Goal: Navigation & Orientation: Find specific page/section

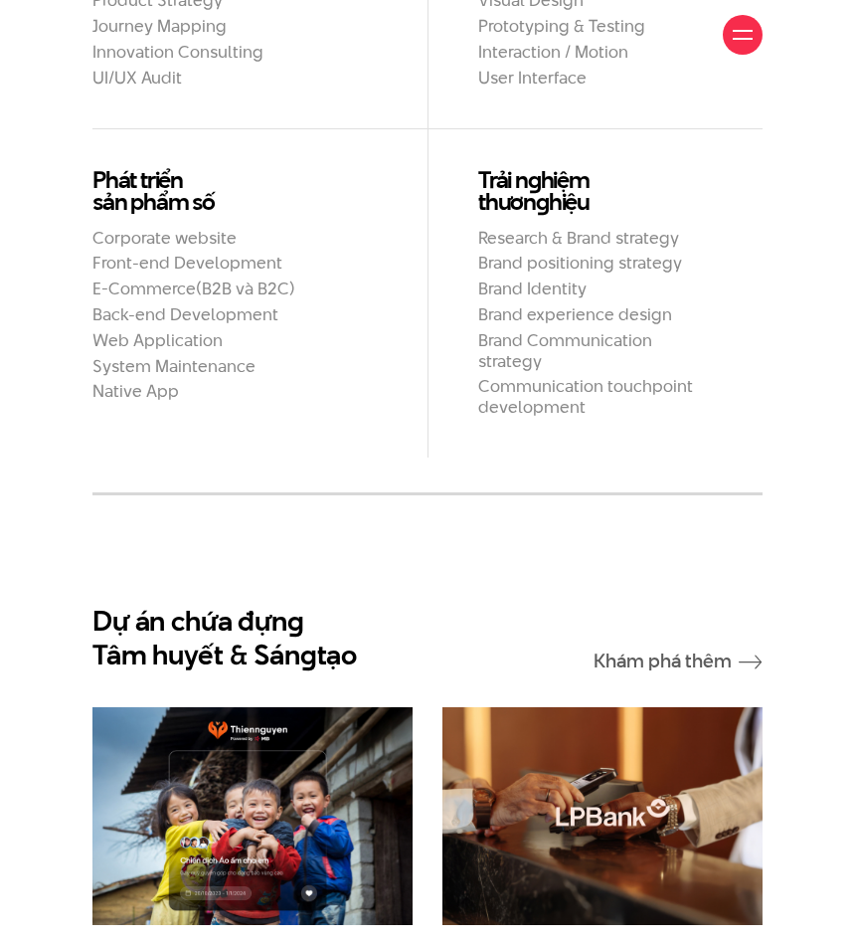
scroll to position [1790, 0]
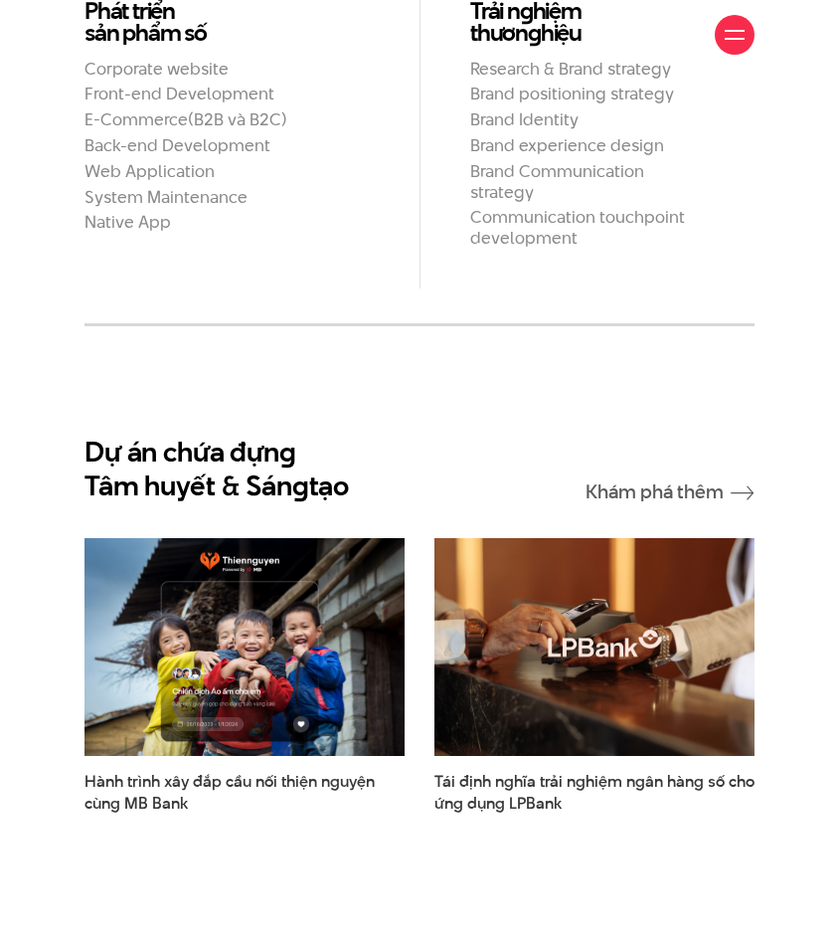
click at [739, 39] on span at bounding box center [735, 39] width 20 height 2
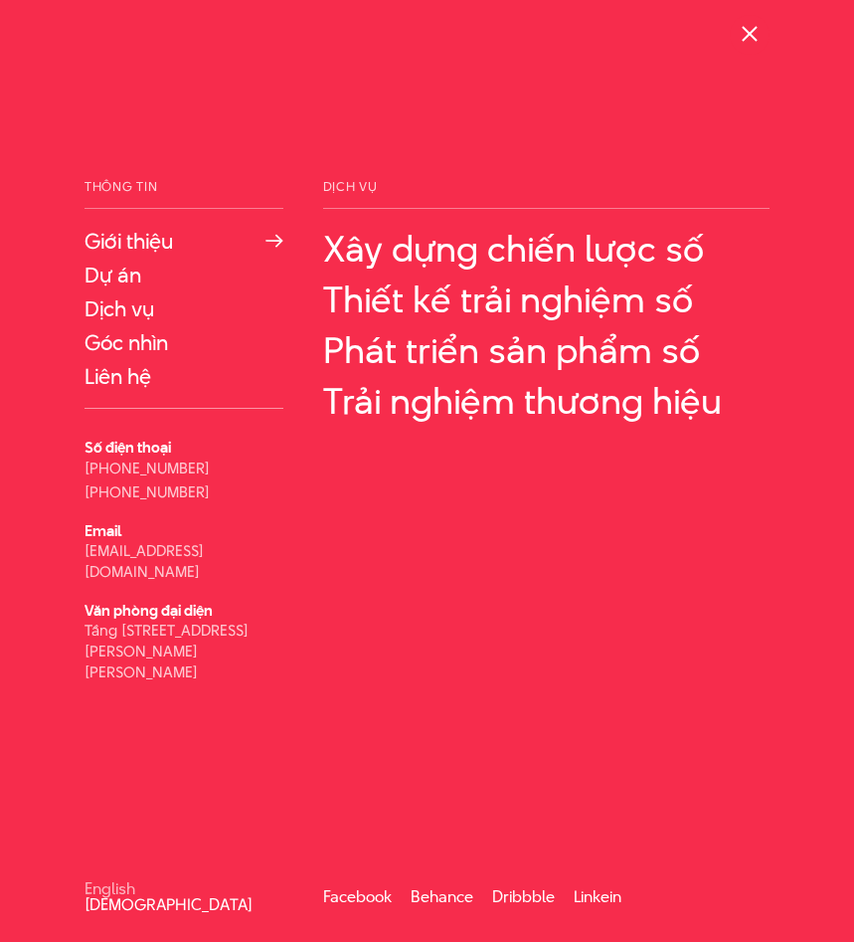
click at [120, 240] on link "Giới thiệu" at bounding box center [184, 241] width 199 height 24
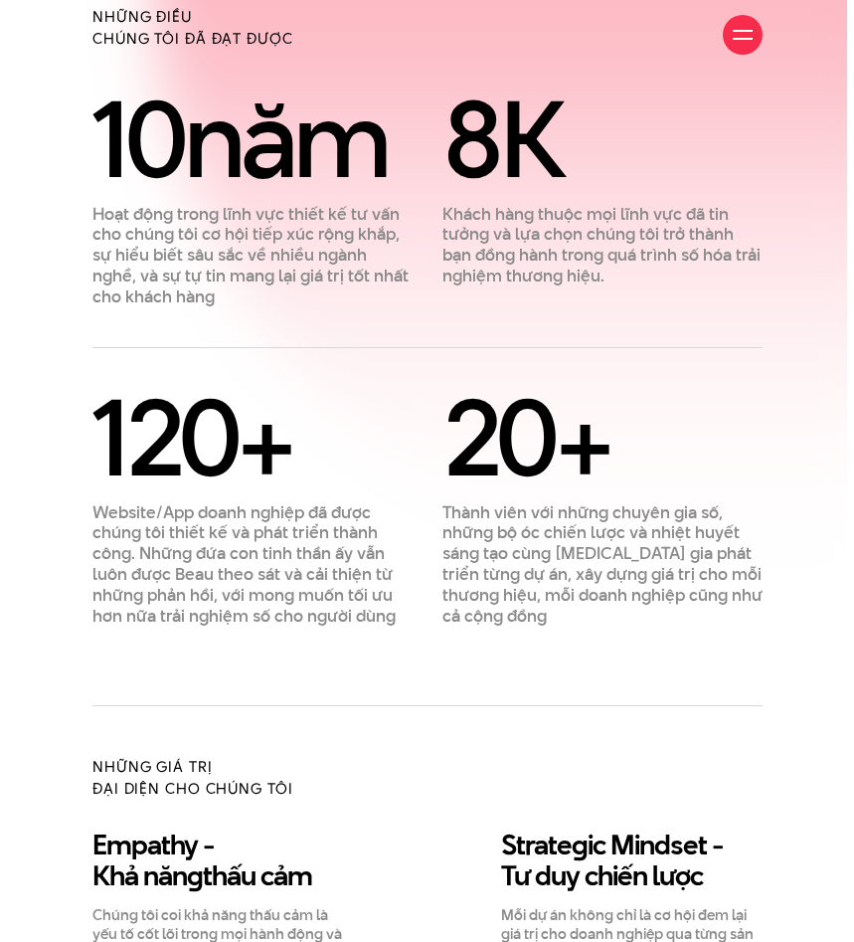
scroll to position [994, 0]
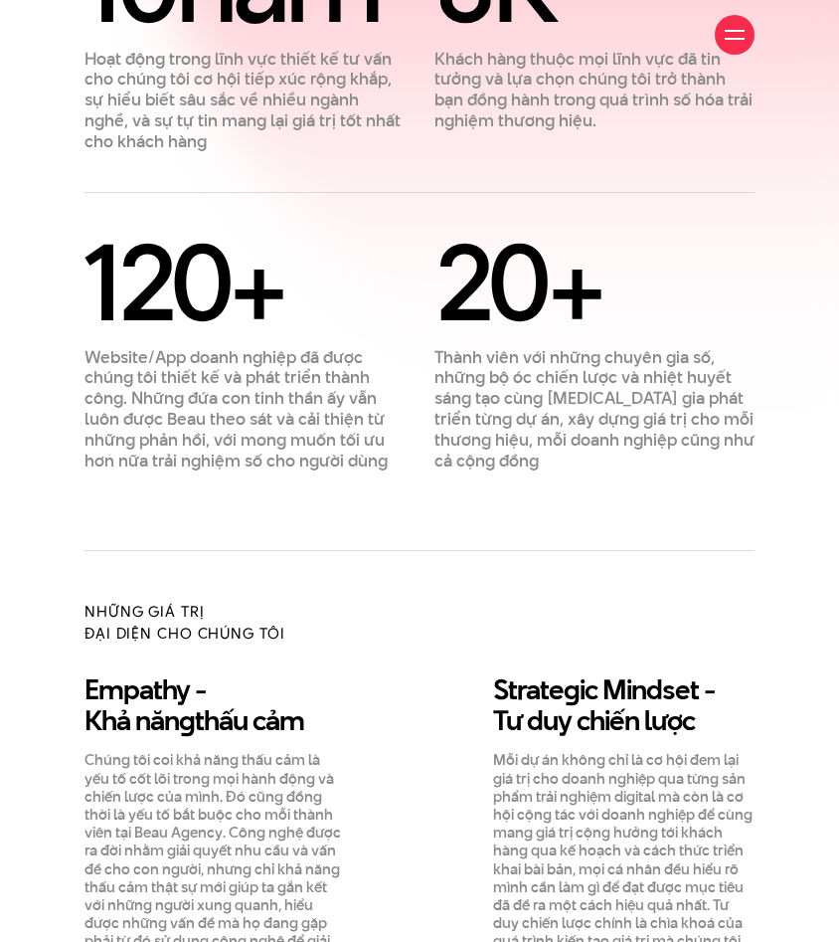
click at [739, 34] on div at bounding box center [735, 35] width 20 height 20
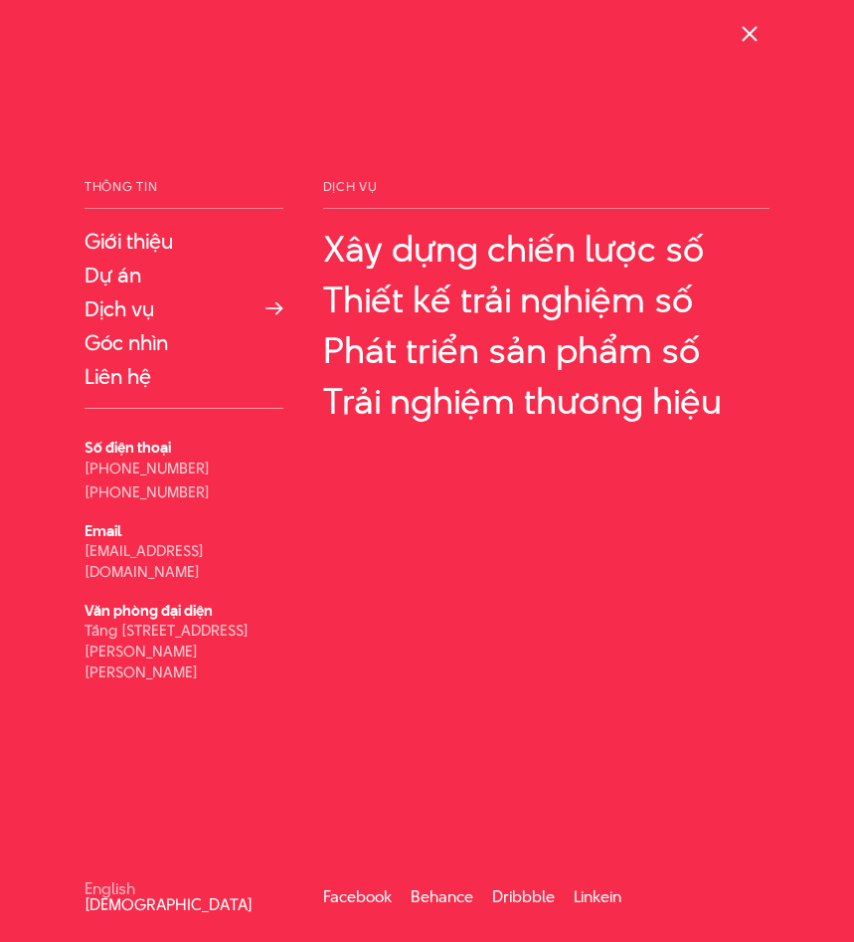
click at [119, 298] on link "Dịch vụ" at bounding box center [184, 308] width 199 height 24
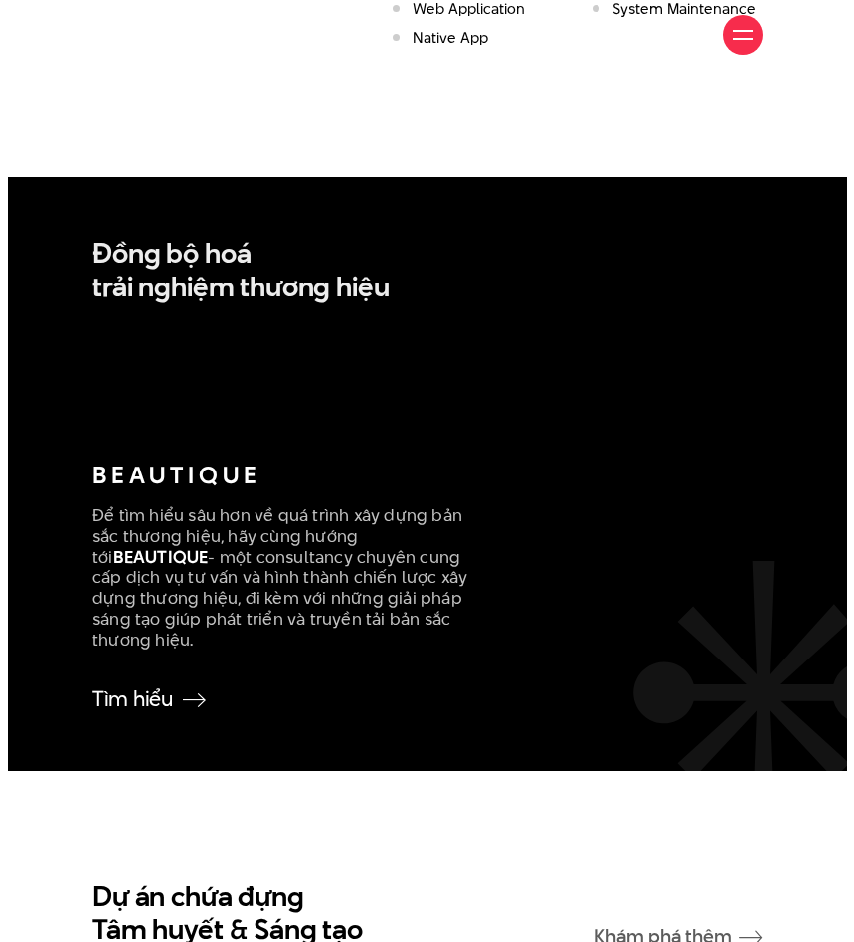
scroll to position [2784, 0]
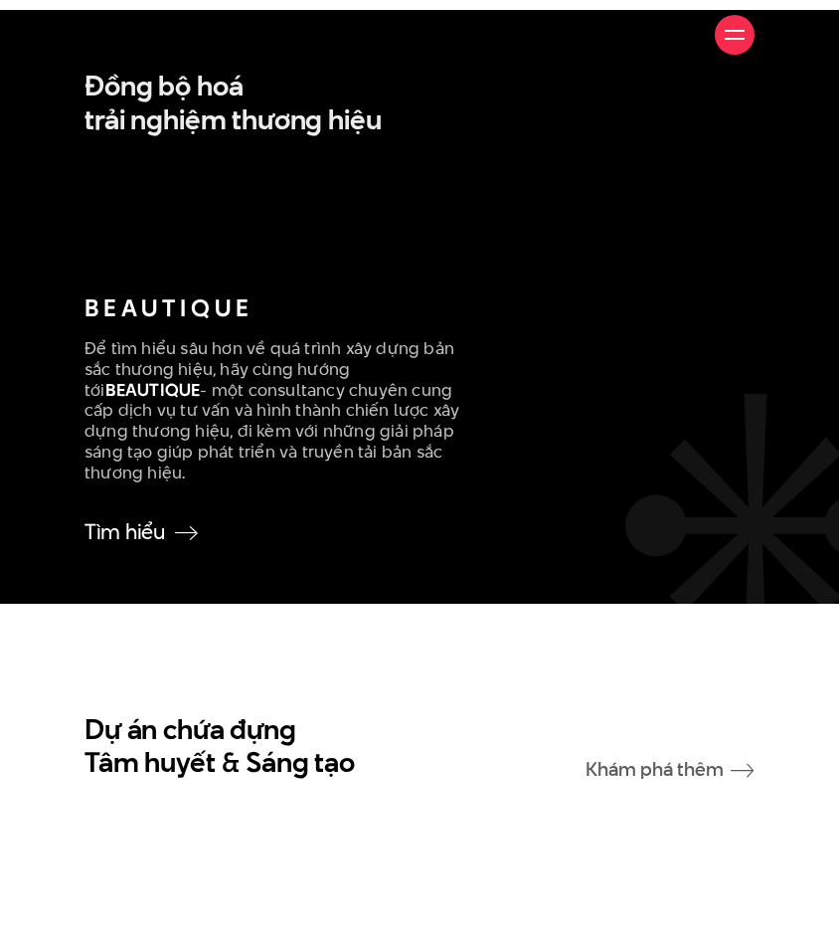
click at [736, 33] on div at bounding box center [735, 35] width 20 height 20
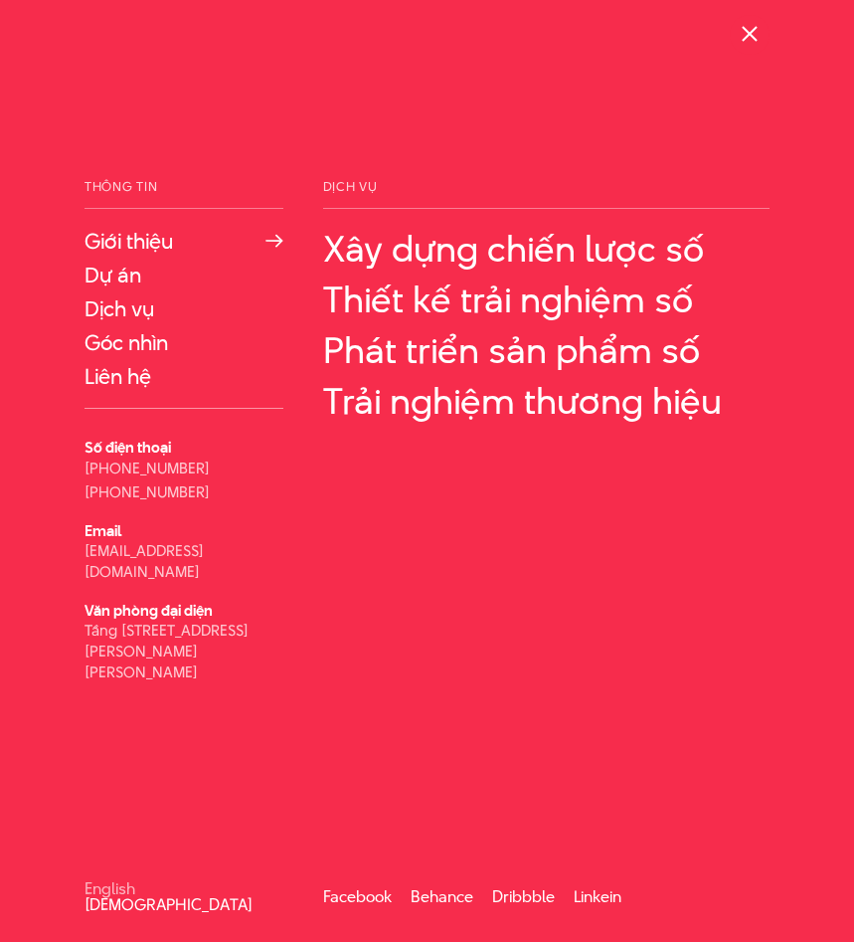
click at [138, 230] on link "Giới thiệu" at bounding box center [184, 241] width 199 height 24
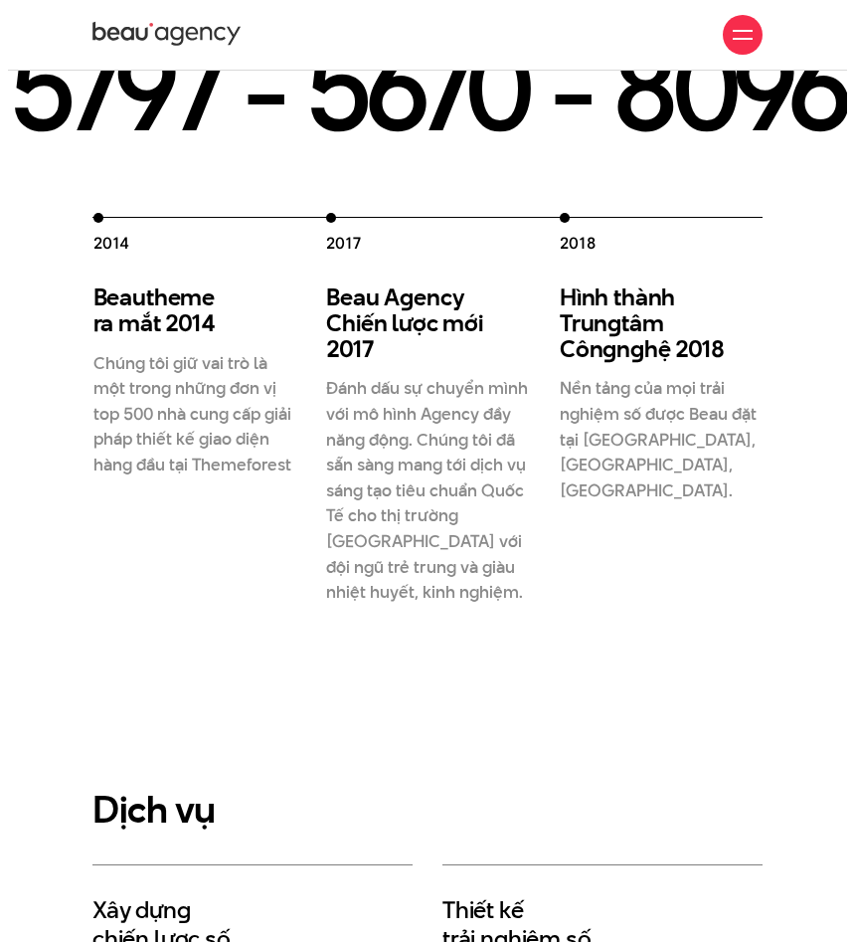
scroll to position [2287, 0]
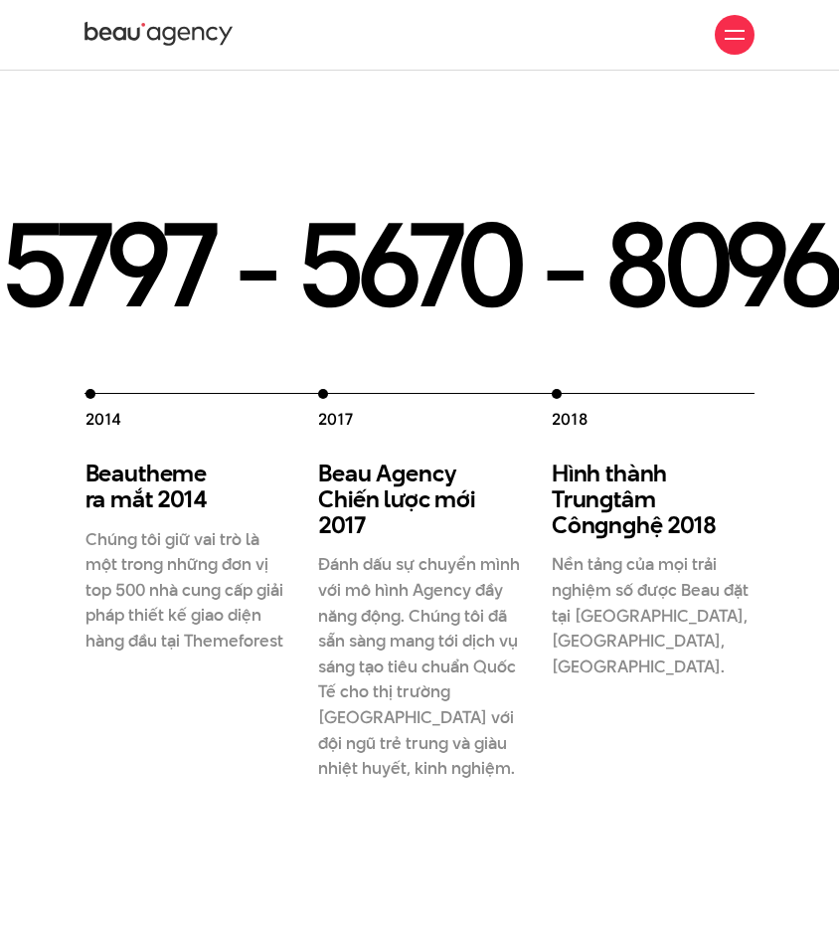
click at [732, 28] on div at bounding box center [735, 35] width 20 height 20
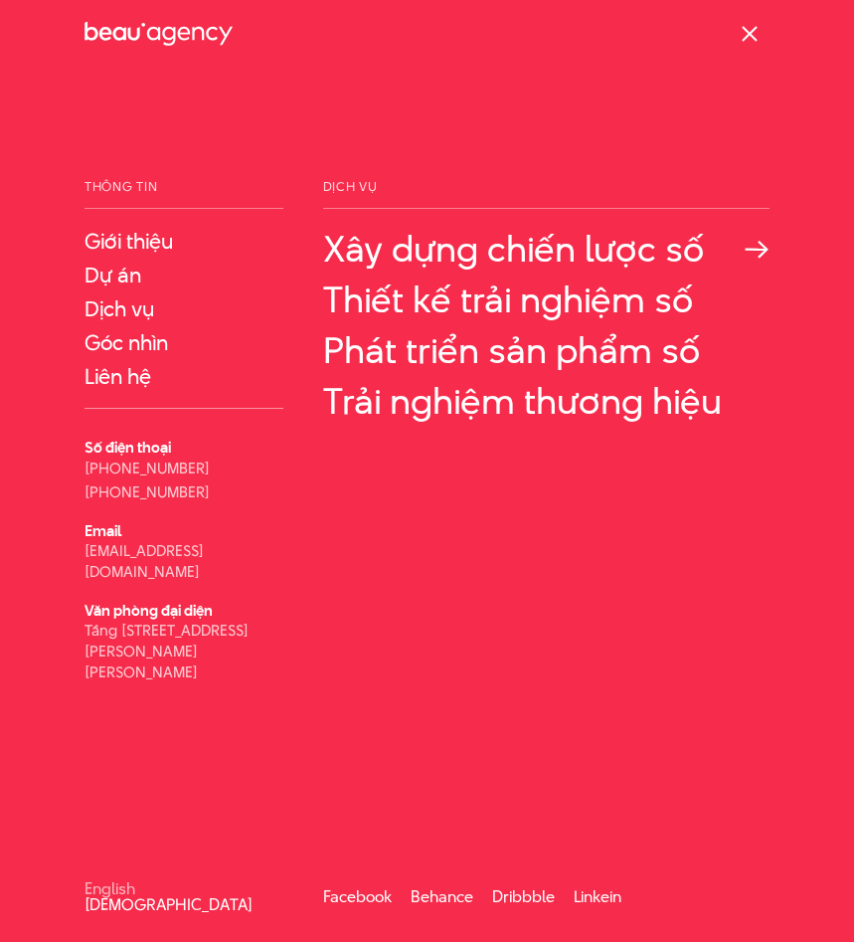
click at [440, 252] on link "Xây dựng chiến lược số" at bounding box center [546, 249] width 446 height 41
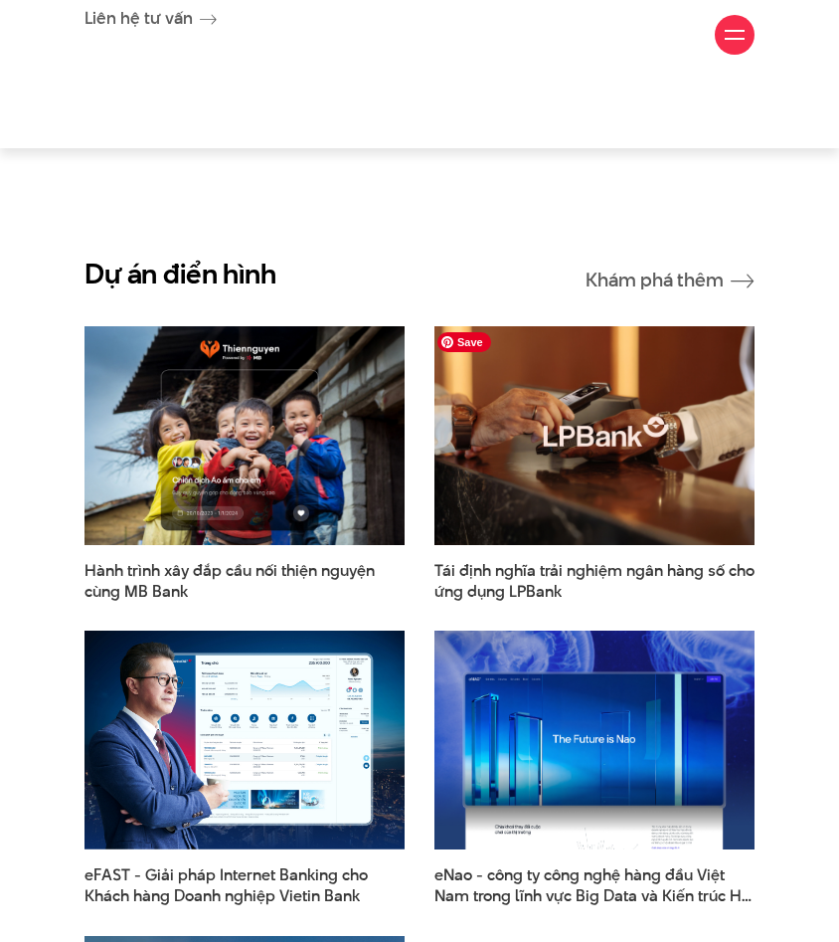
scroll to position [3480, 0]
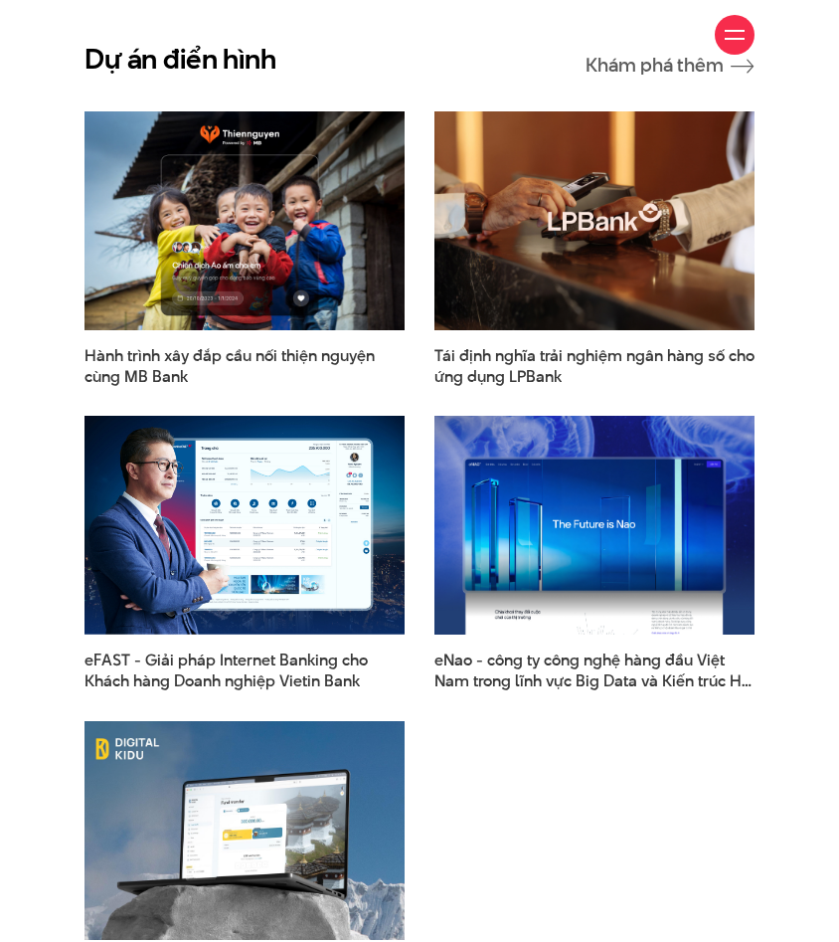
click at [739, 29] on div at bounding box center [735, 35] width 20 height 20
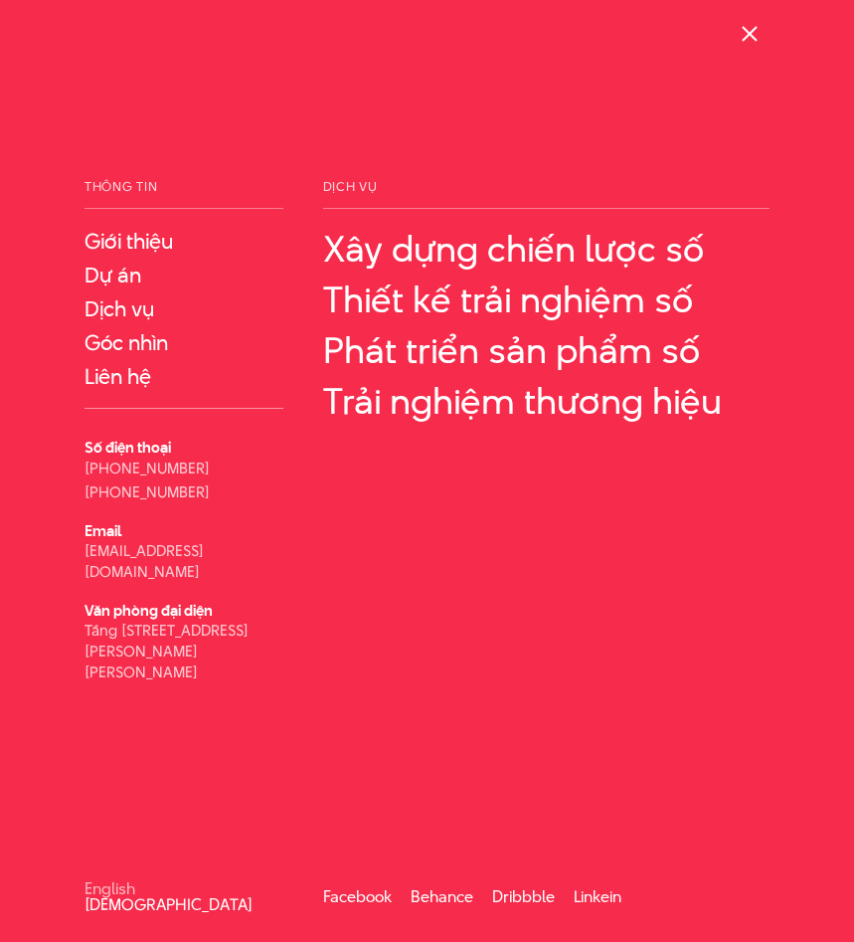
click at [750, 32] on span at bounding box center [750, 34] width 16 height 16
